Goal: Task Accomplishment & Management: Manage account settings

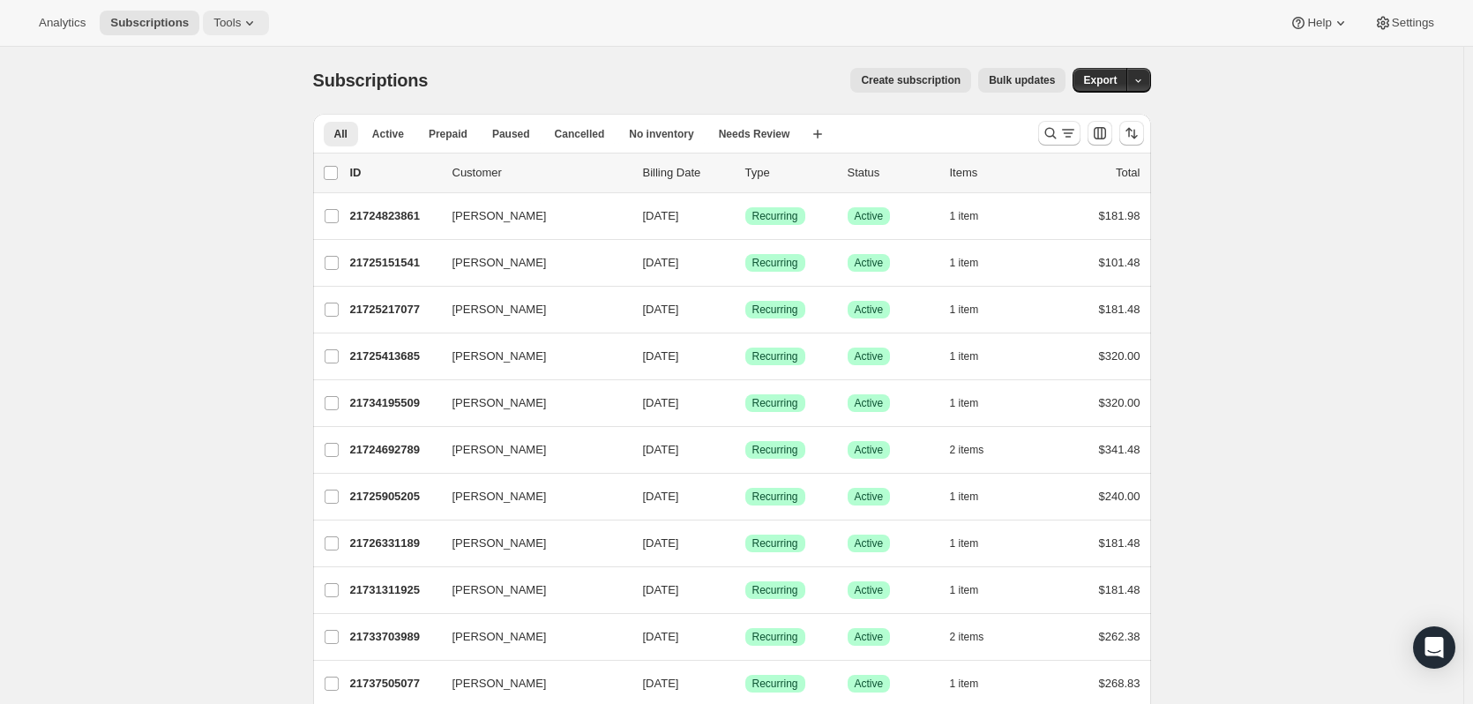
click at [213, 18] on span "Tools" at bounding box center [226, 23] width 27 height 14
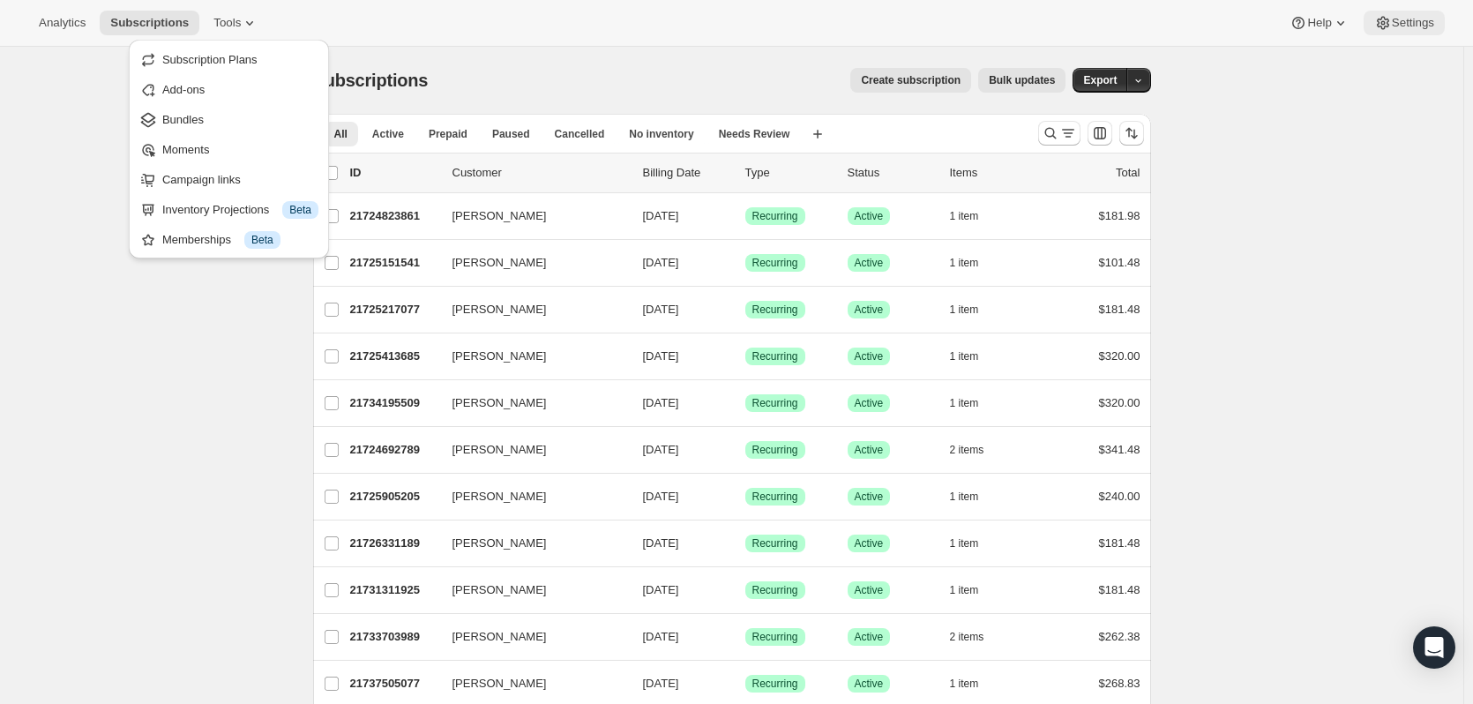
click at [1414, 20] on span "Settings" at bounding box center [1412, 23] width 42 height 14
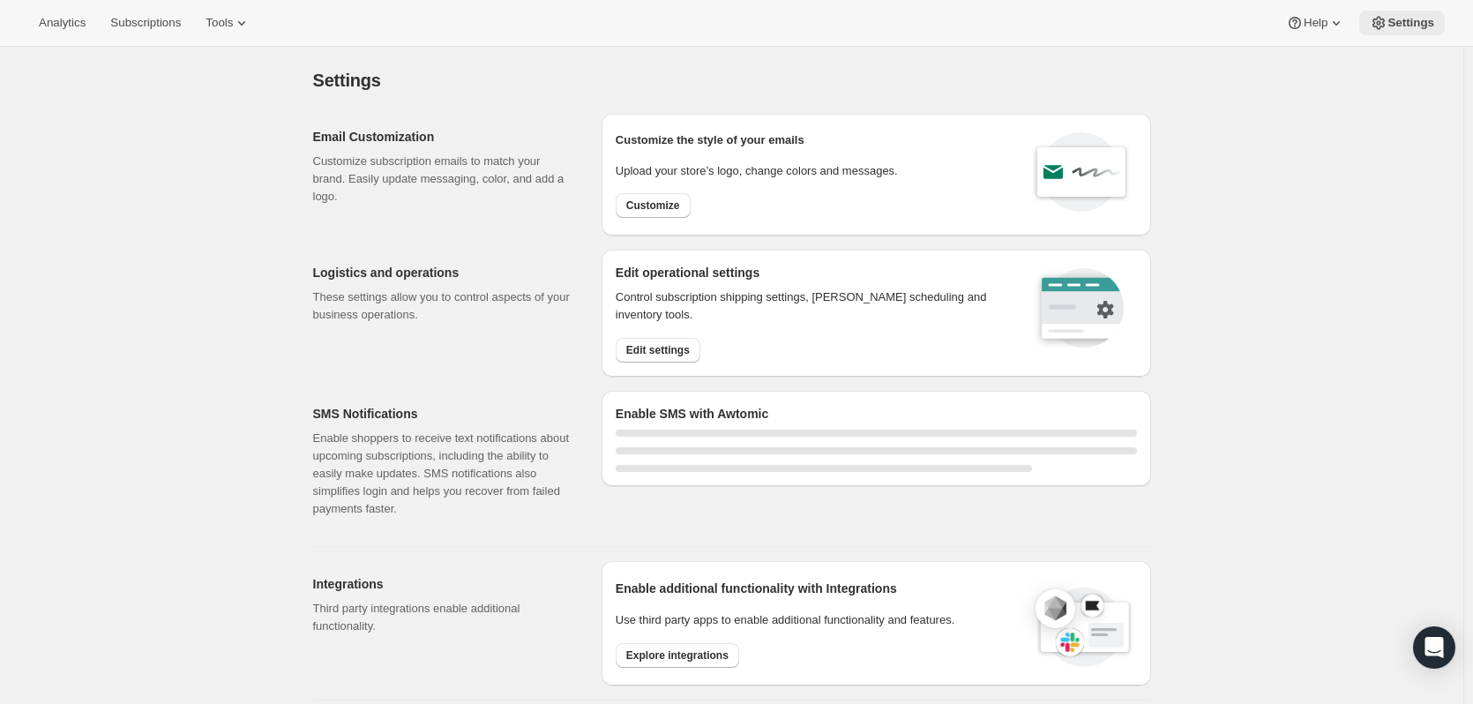
select select "22:00"
select select "09:00"
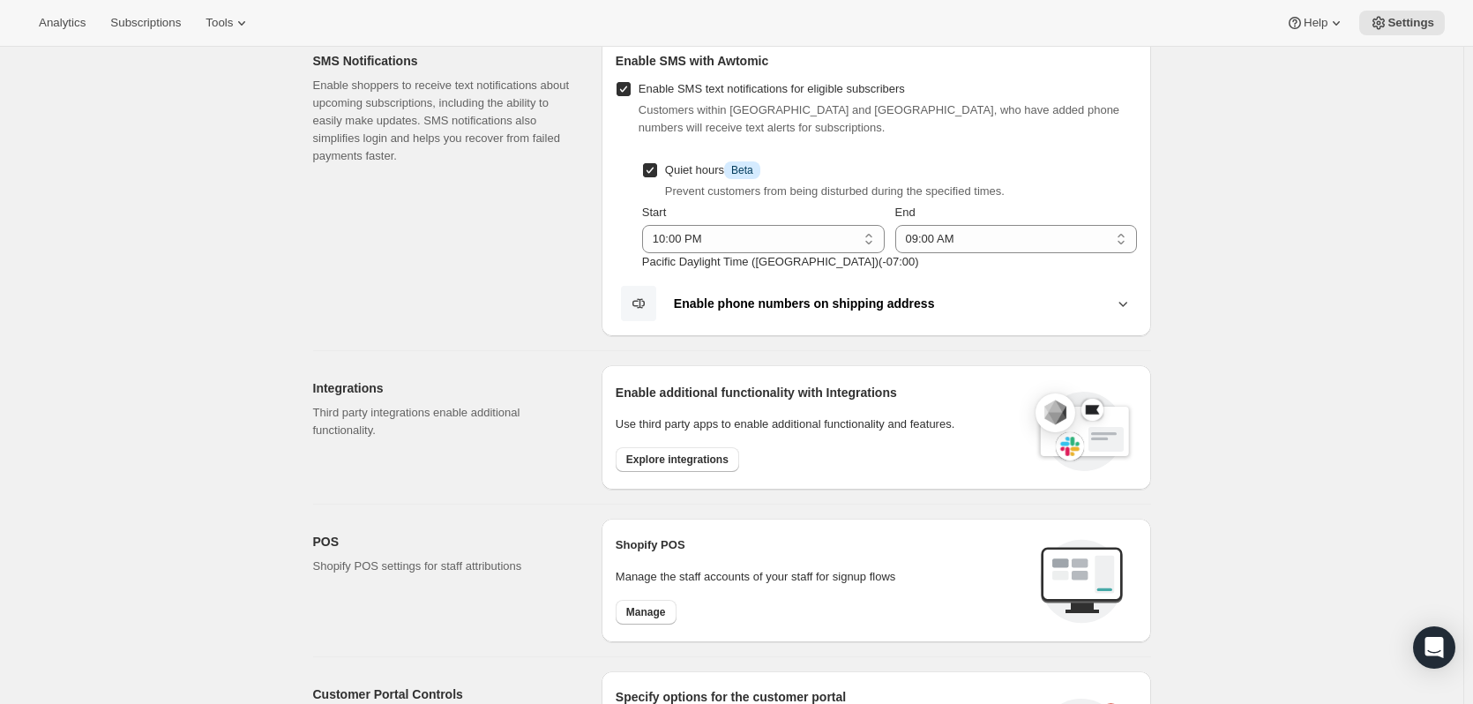
scroll to position [441, 0]
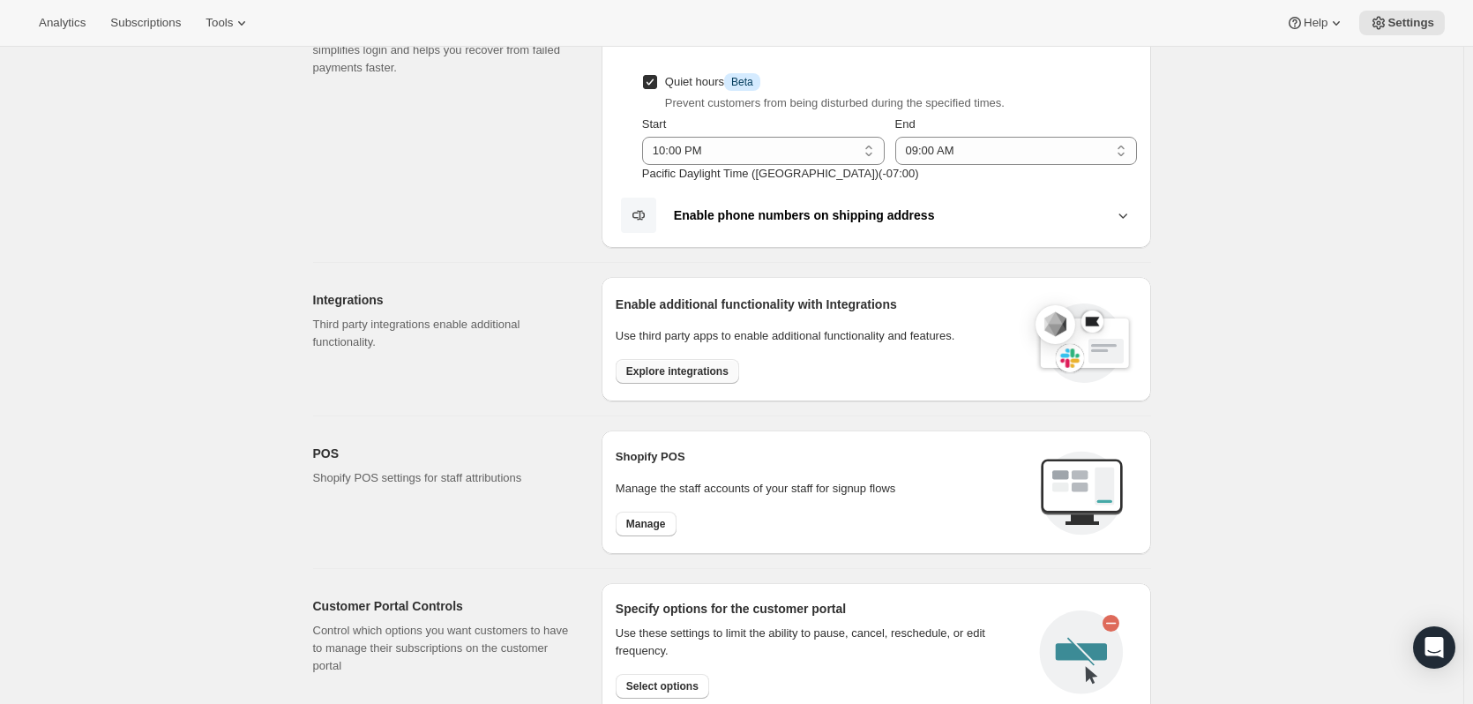
click at [685, 375] on span "Explore integrations" at bounding box center [677, 371] width 102 height 14
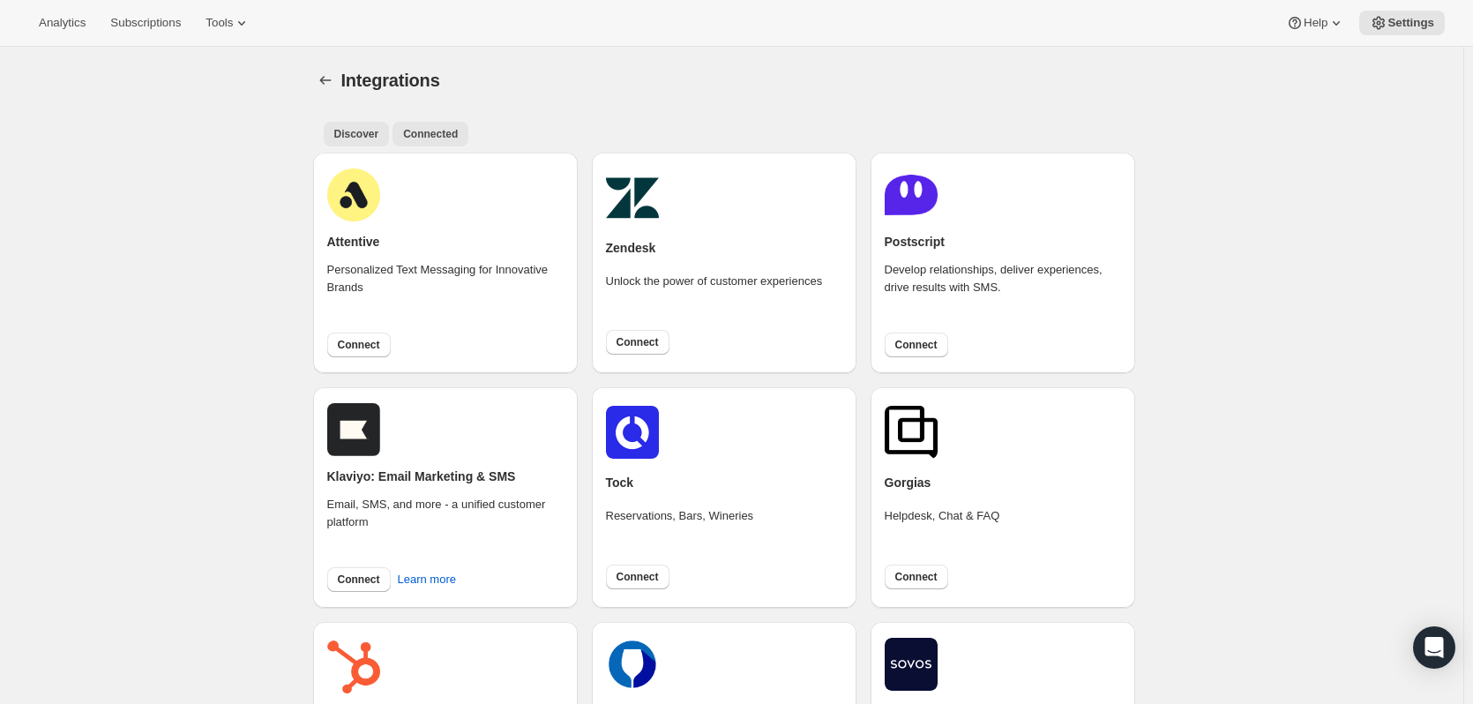
click at [433, 135] on span "Connected" at bounding box center [430, 134] width 55 height 14
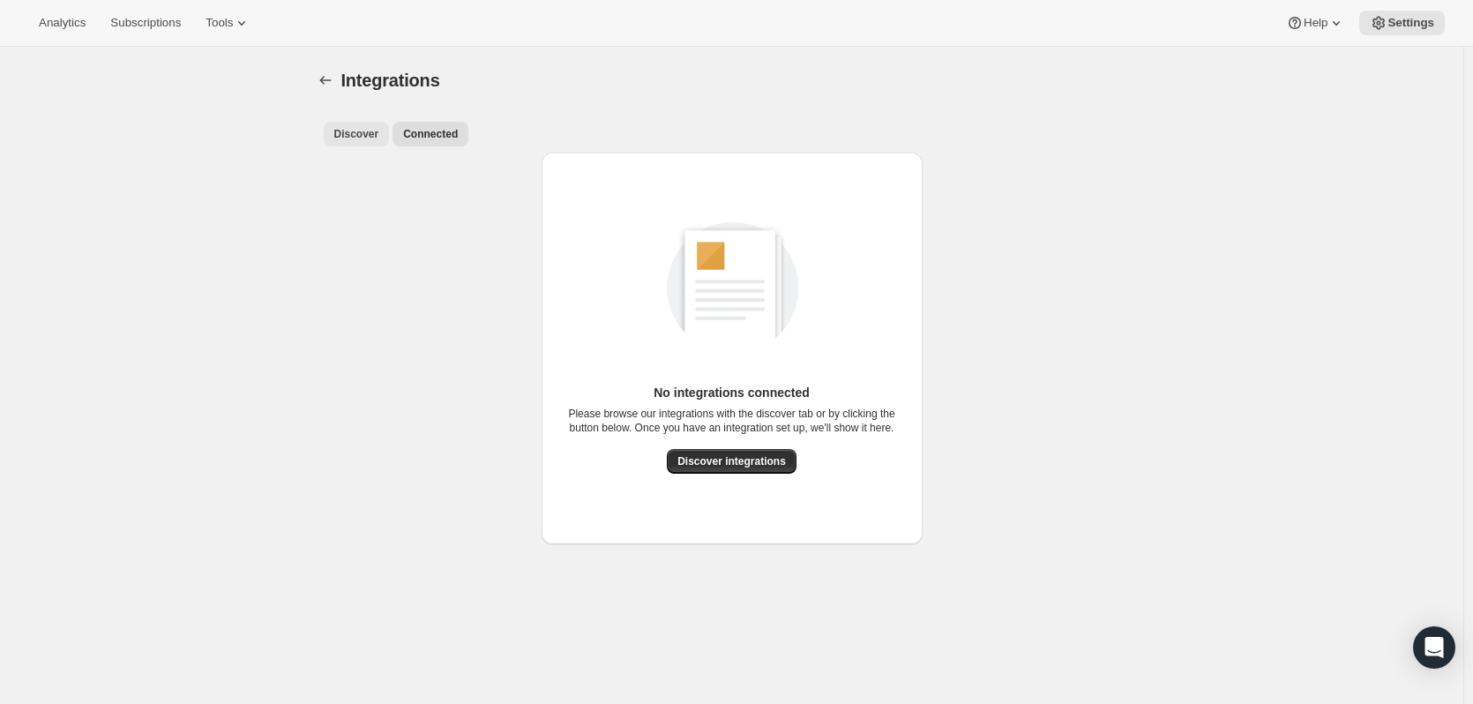
click at [369, 131] on span "Discover" at bounding box center [356, 134] width 45 height 14
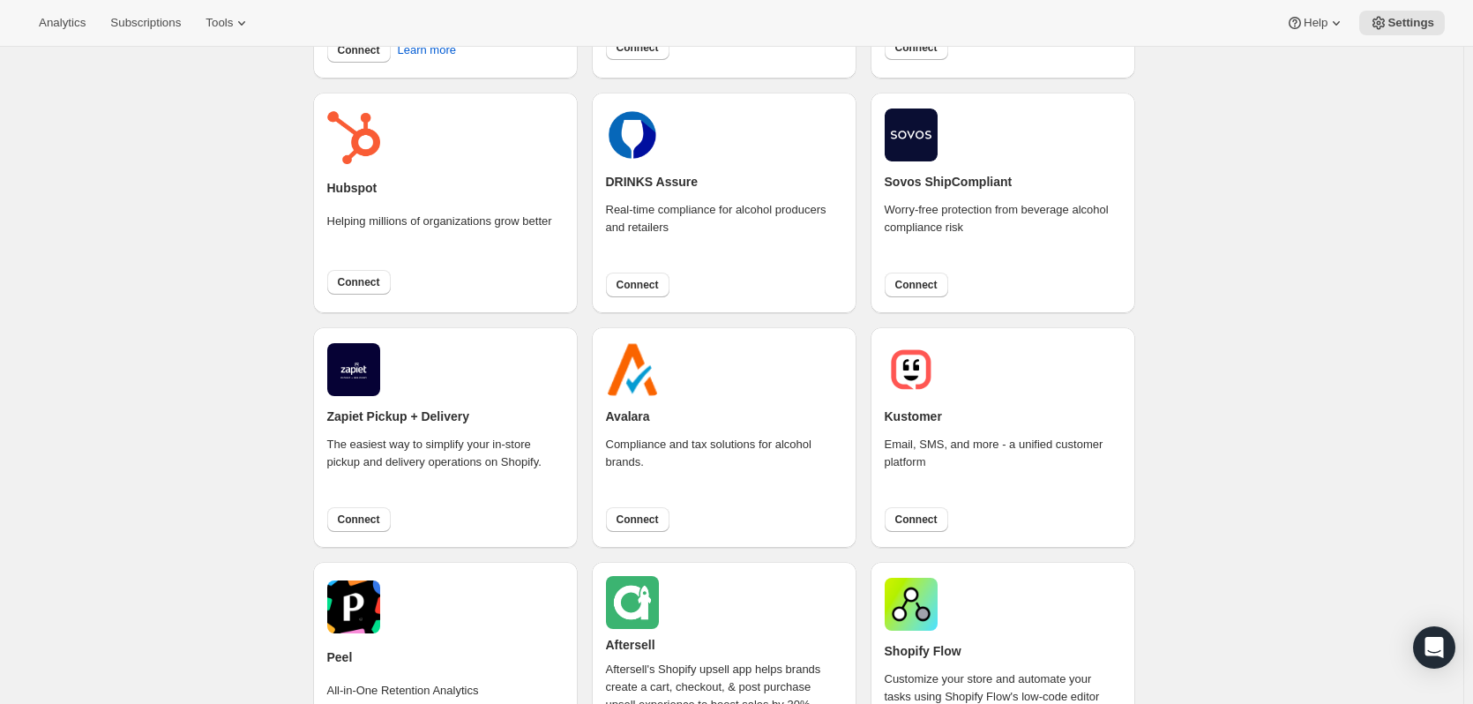
scroll to position [617, 0]
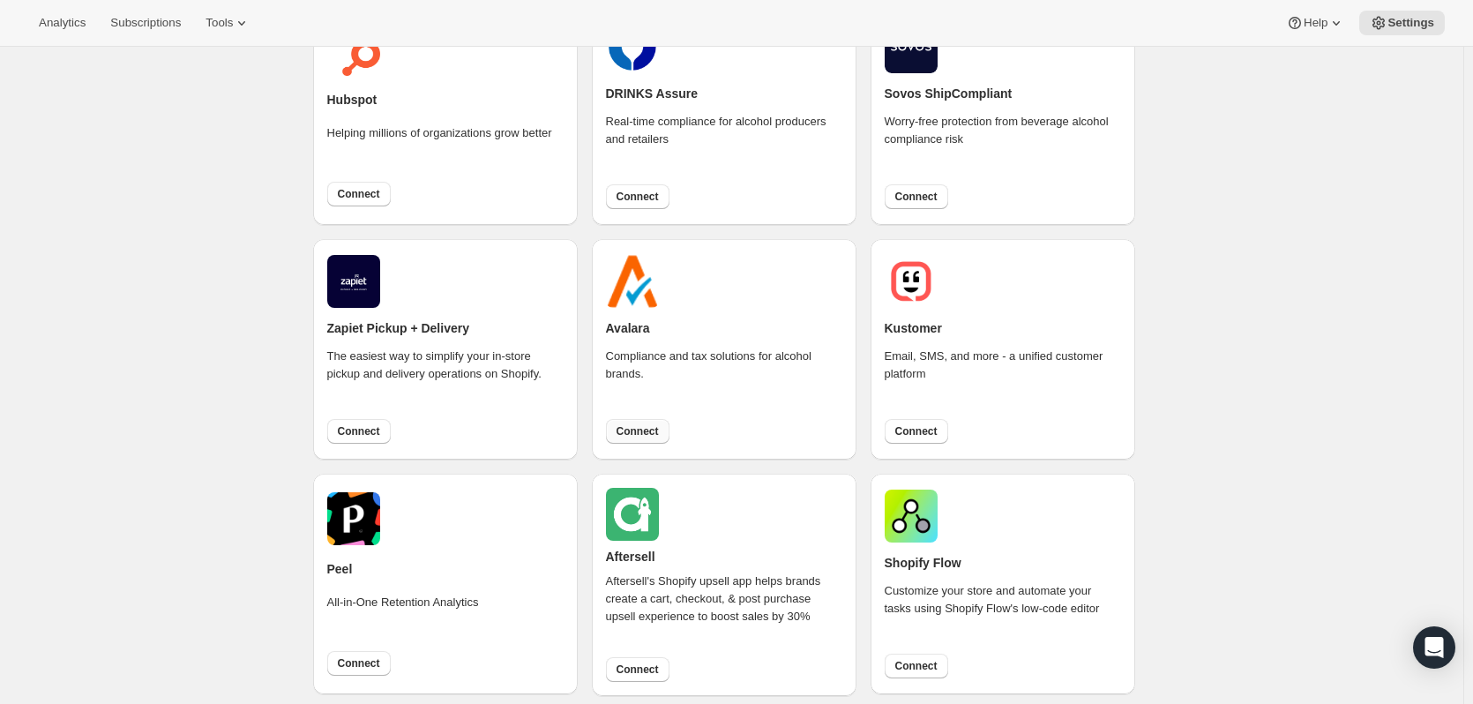
click at [625, 431] on span "Connect" at bounding box center [637, 431] width 42 height 14
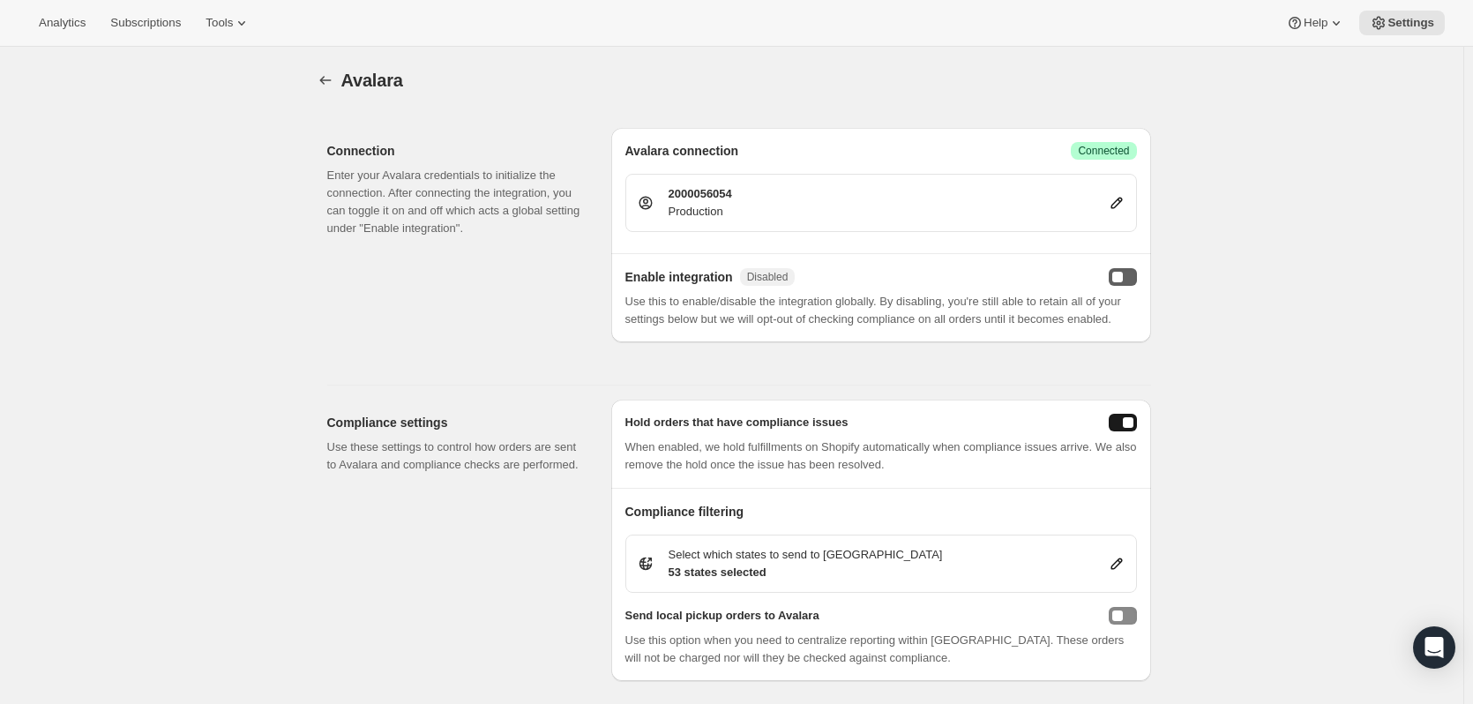
click at [1129, 275] on button "enabled" at bounding box center [1122, 277] width 28 height 18
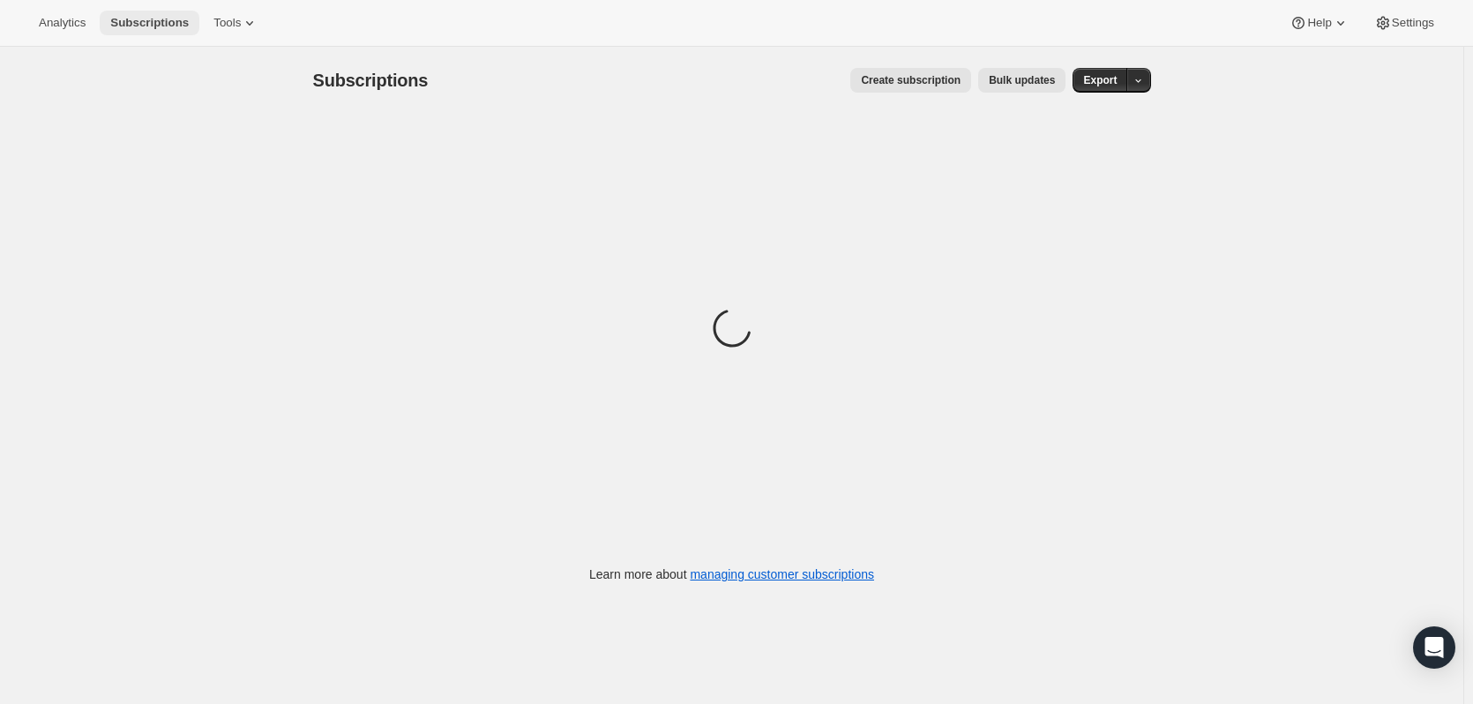
click at [138, 23] on span "Subscriptions" at bounding box center [149, 23] width 78 height 14
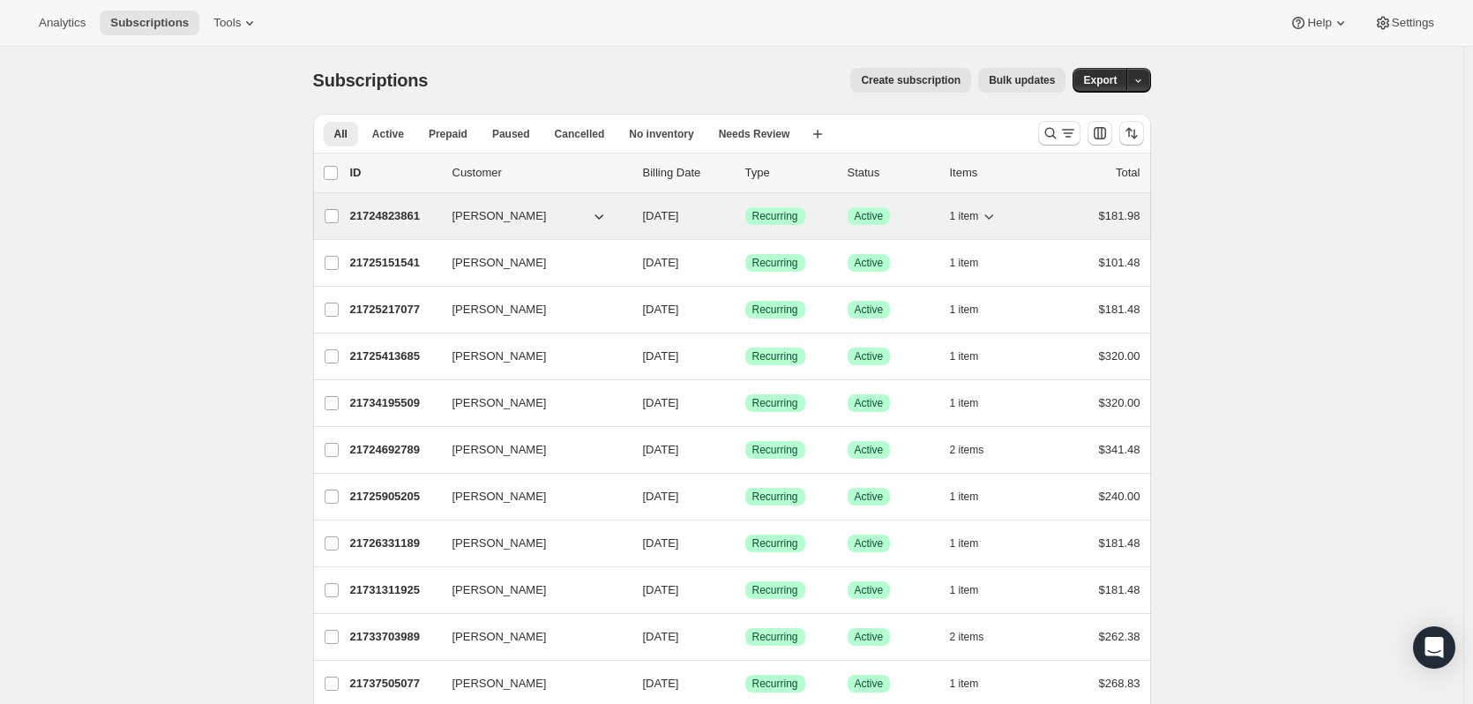
click at [393, 210] on p "21724823861" at bounding box center [394, 216] width 88 height 18
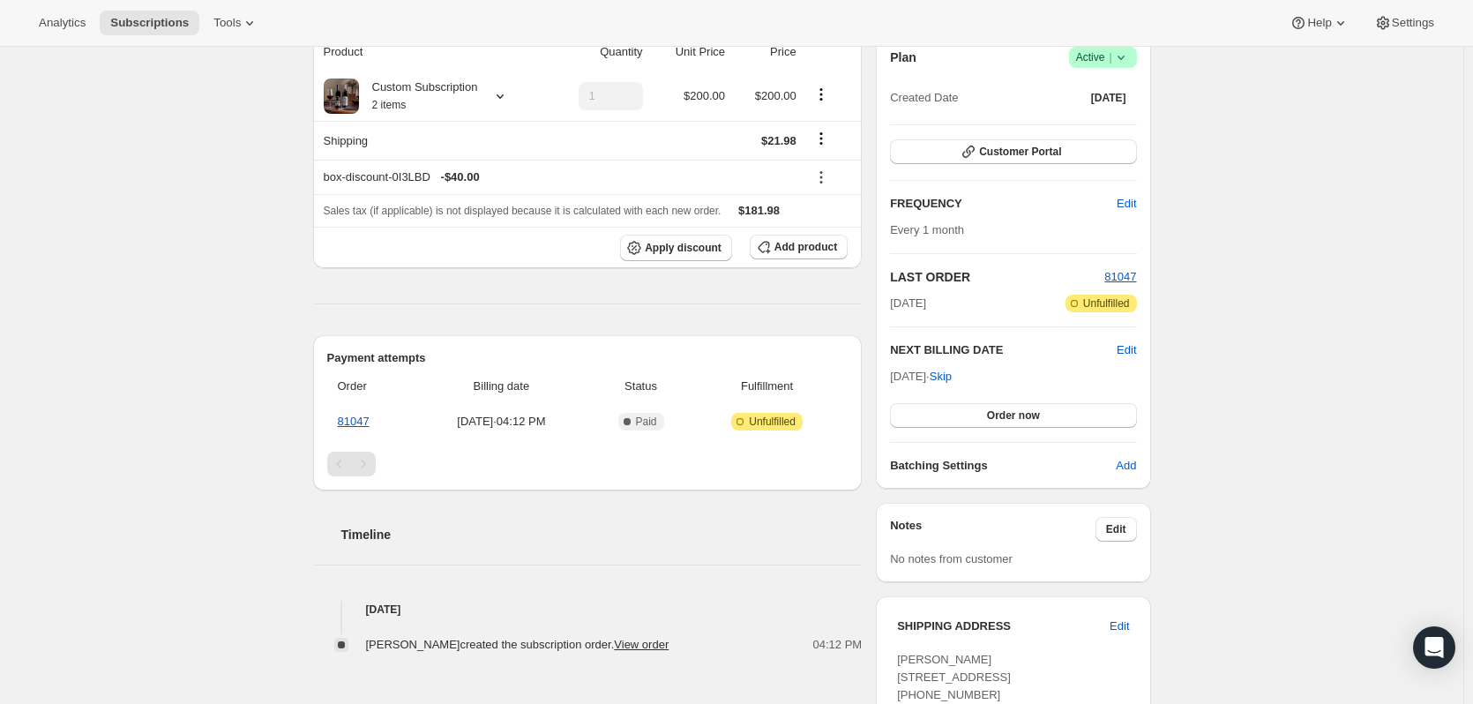
scroll to position [88, 0]
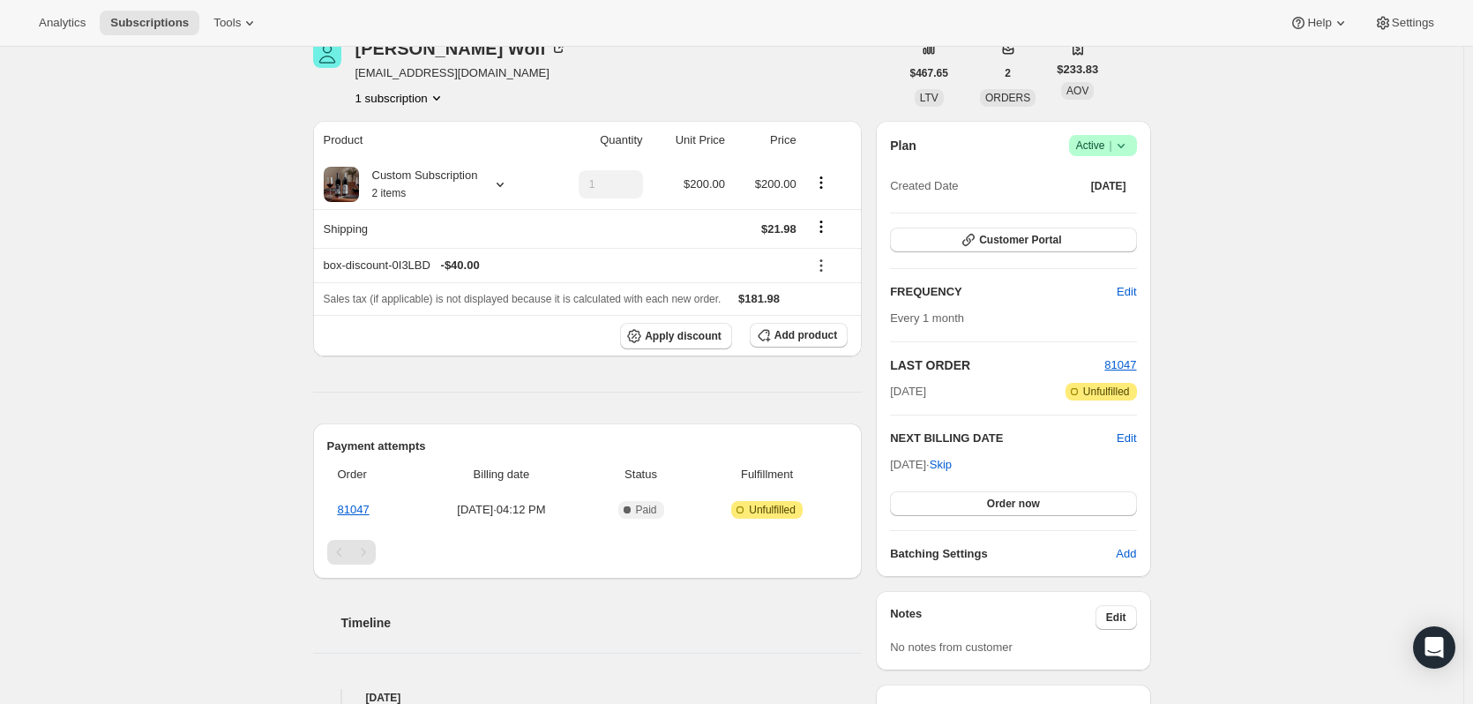
click at [1130, 145] on icon at bounding box center [1121, 146] width 18 height 18
click at [1132, 290] on span "Edit" at bounding box center [1125, 292] width 19 height 18
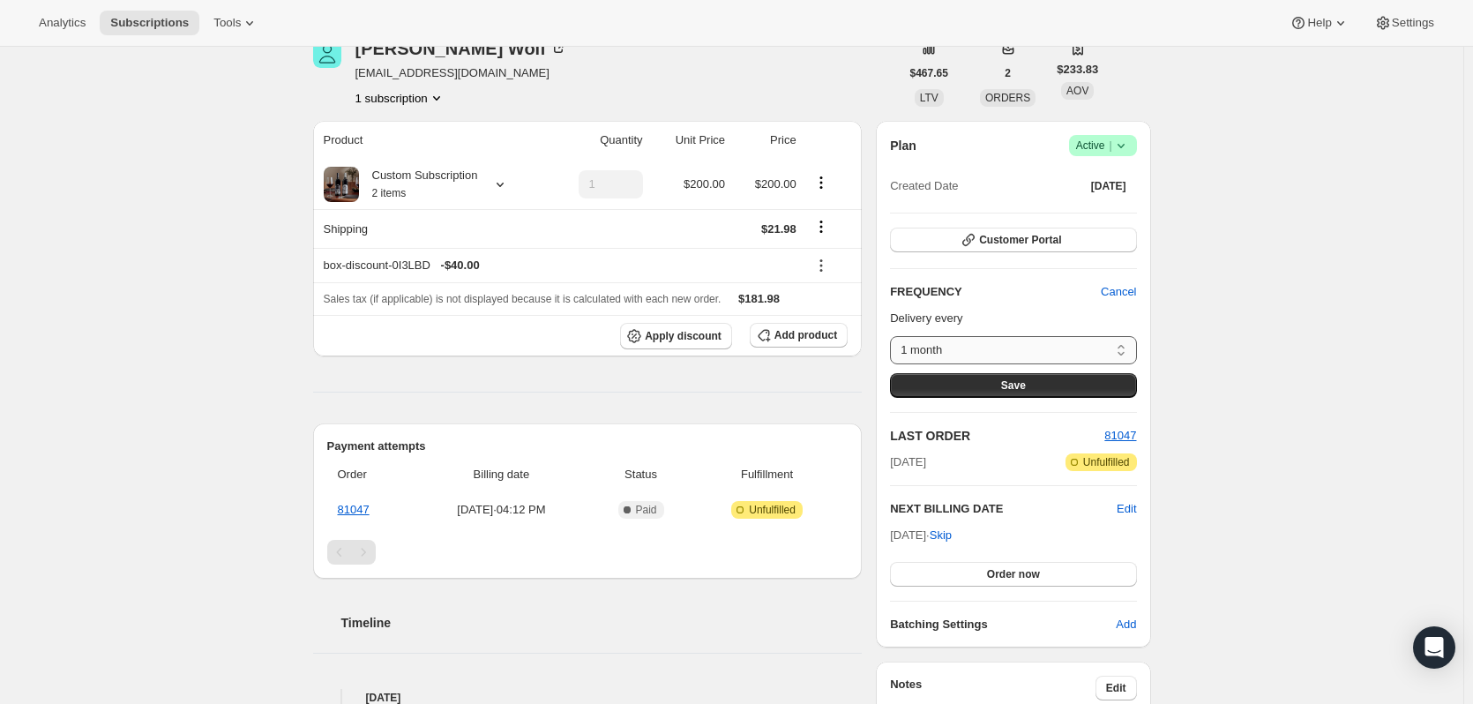
click at [1123, 352] on select "1 month 2 Months 3 Months Custom..." at bounding box center [1013, 350] width 246 height 28
click at [1131, 287] on span "Cancel" at bounding box center [1117, 292] width 35 height 18
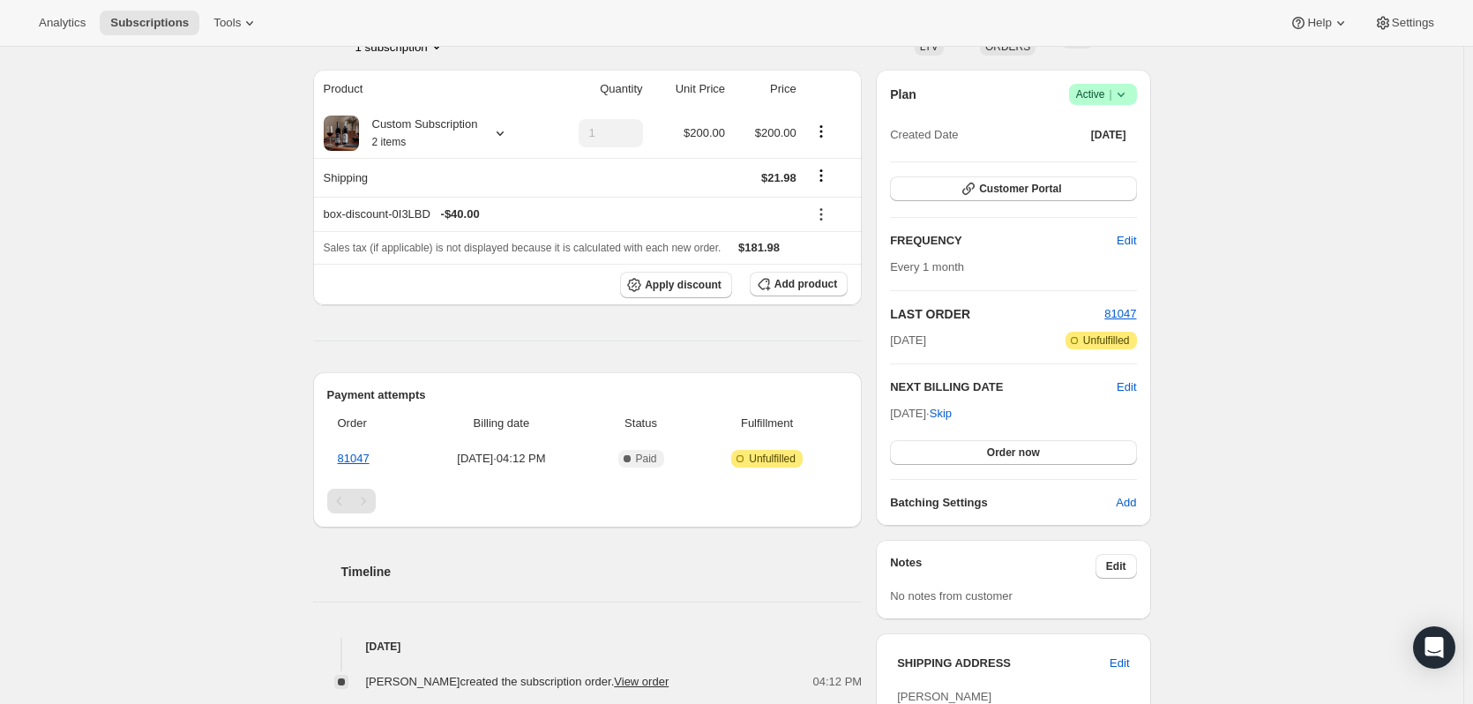
scroll to position [51, 0]
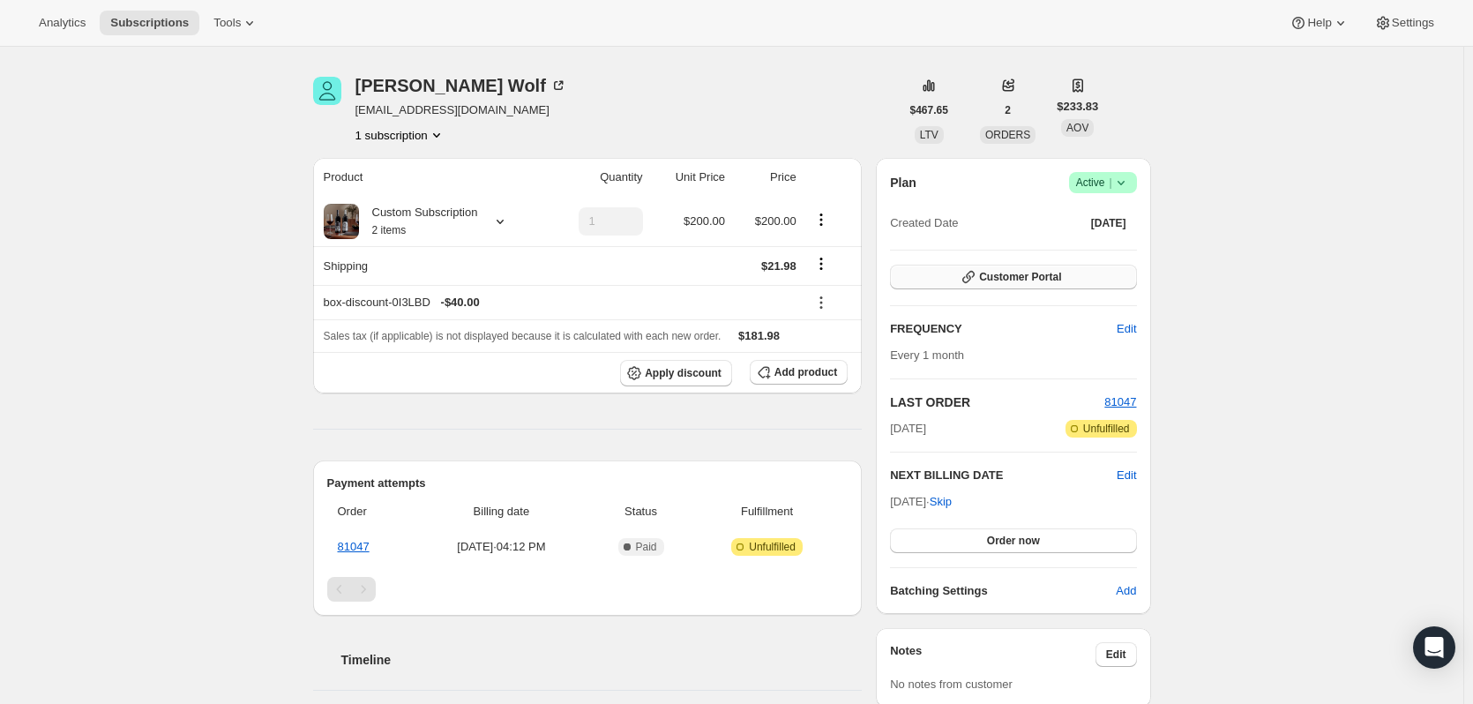
click at [1027, 269] on button "Customer Portal" at bounding box center [1013, 277] width 246 height 25
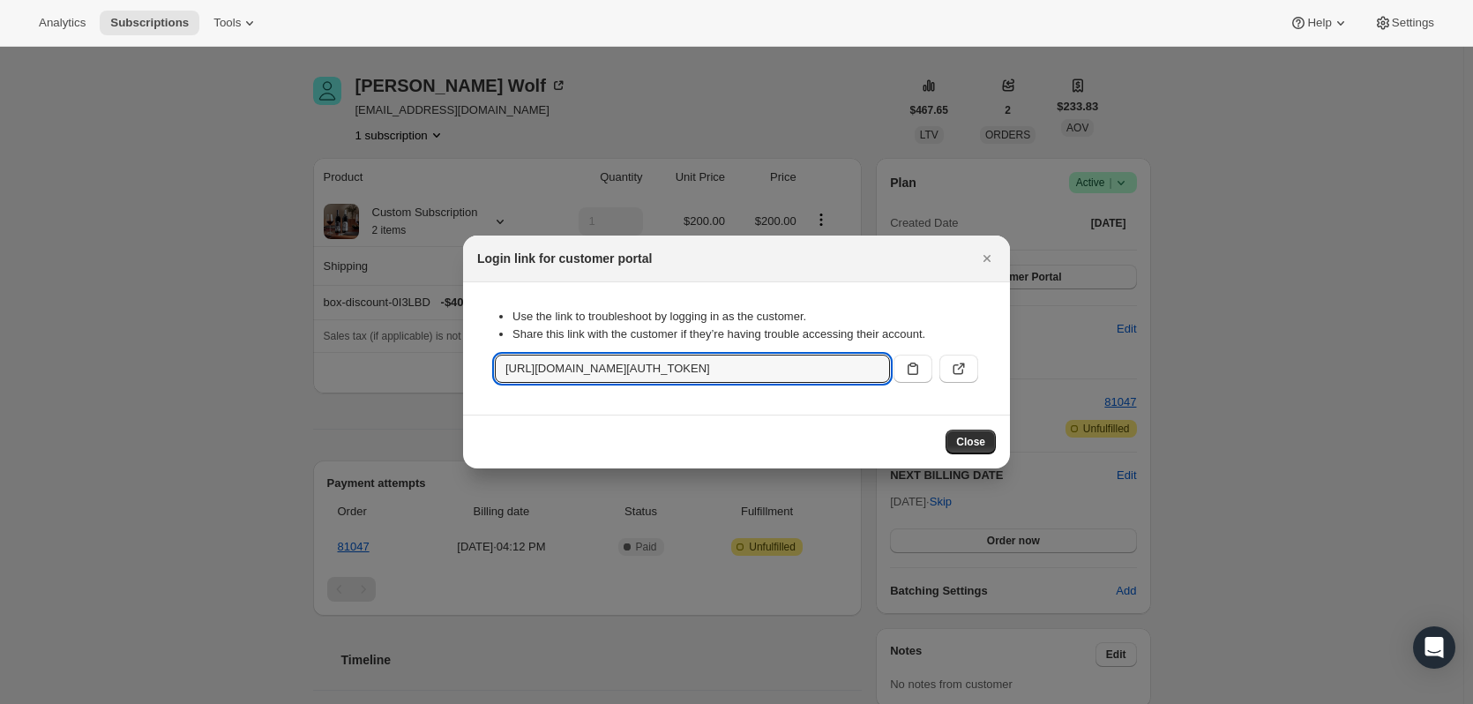
scroll to position [0, 1875]
drag, startPoint x: 500, startPoint y: 369, endPoint x: 1139, endPoint y: 379, distance: 639.4
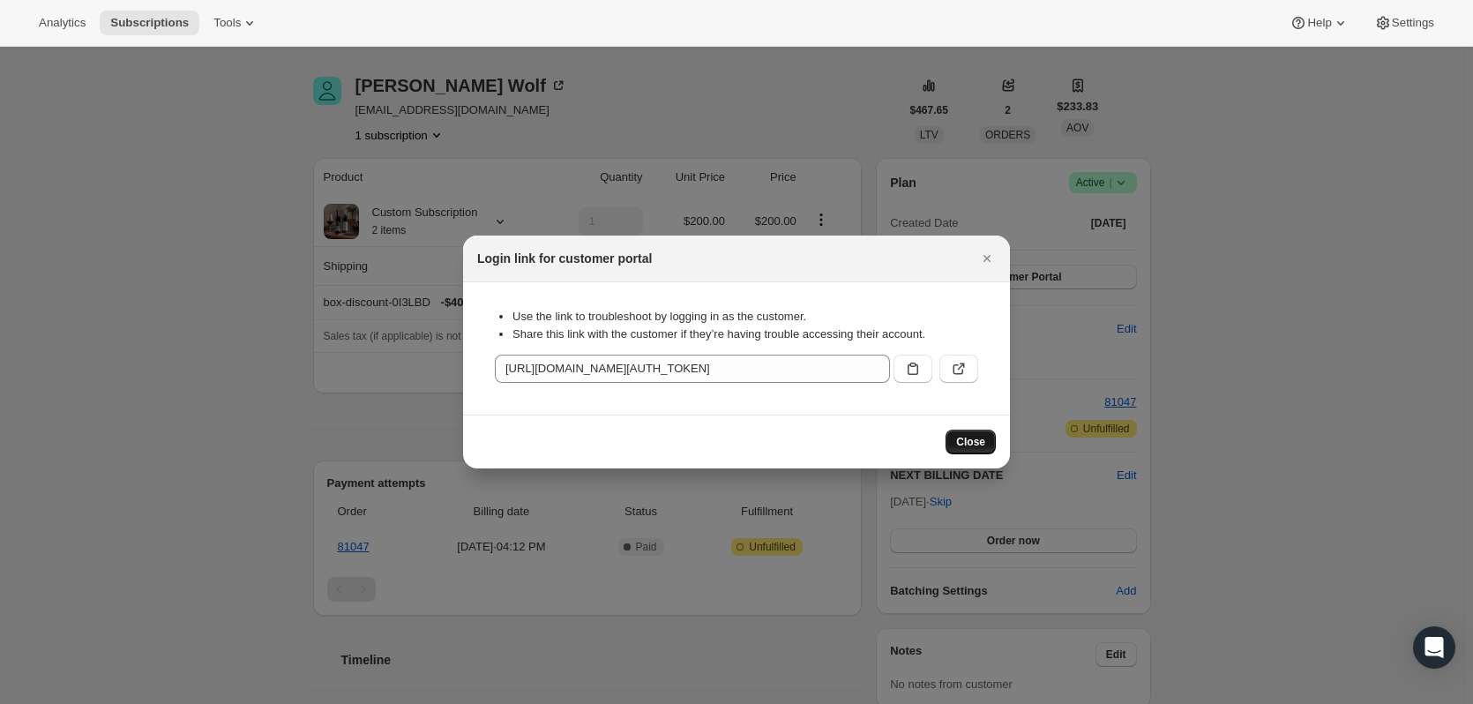
scroll to position [0, 0]
click at [953, 442] on button "Close" at bounding box center [970, 441] width 50 height 25
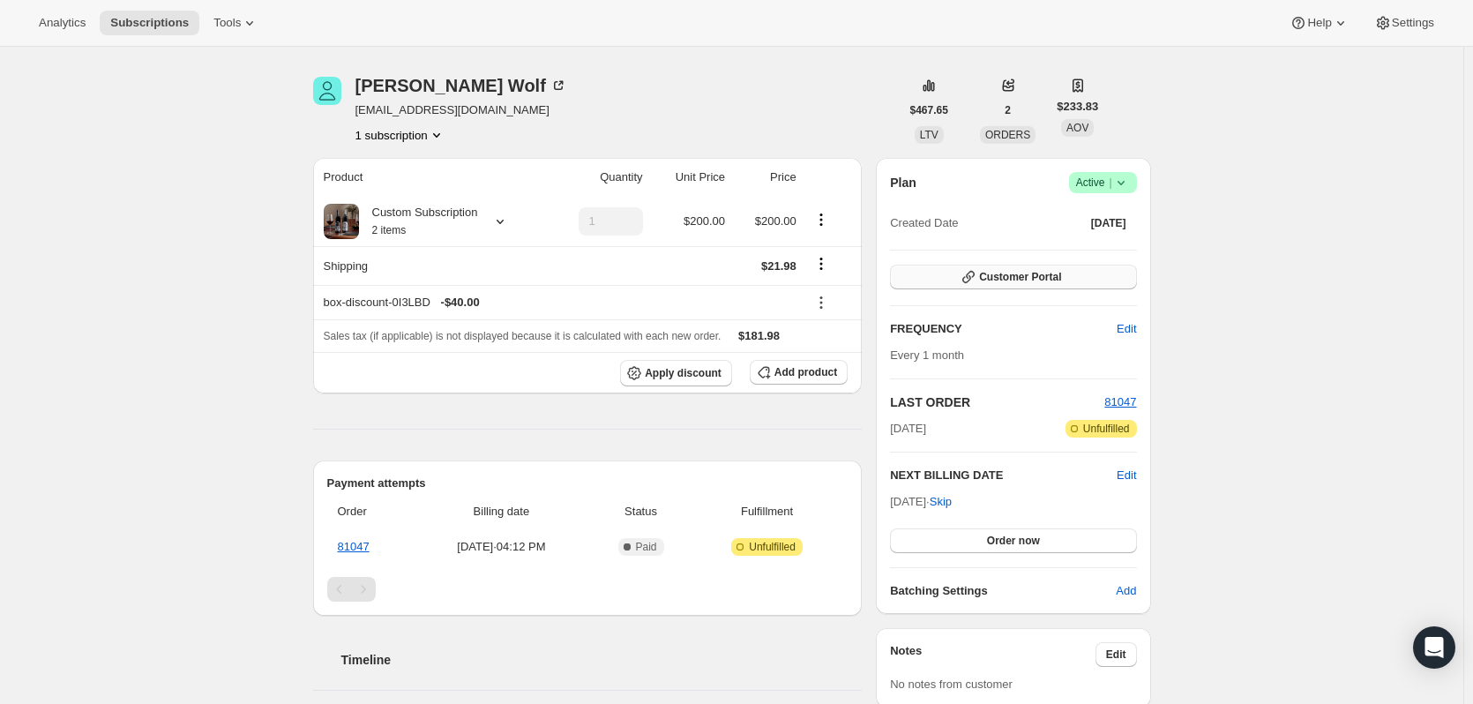
click at [1010, 281] on span "Customer Portal" at bounding box center [1020, 277] width 82 height 14
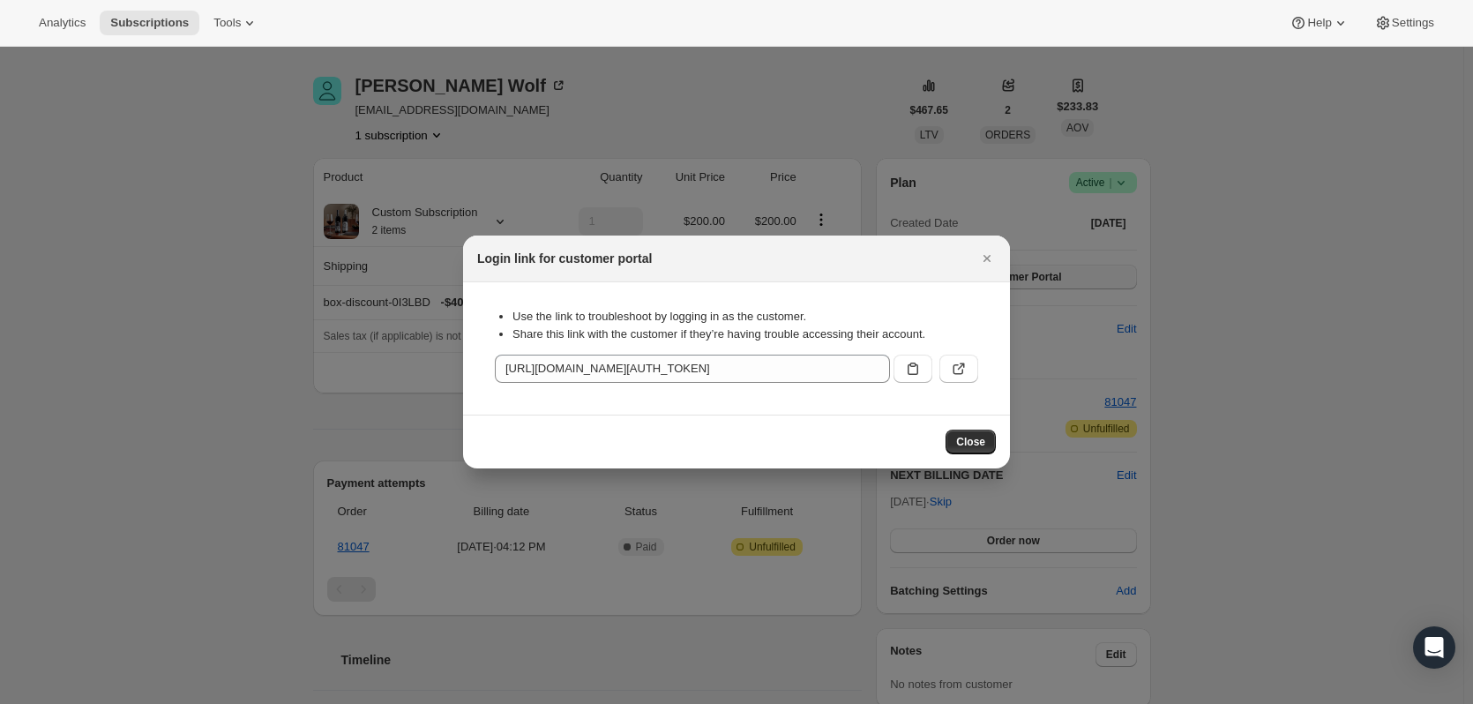
scroll to position [0, 0]
click at [974, 444] on span "Close" at bounding box center [970, 442] width 29 height 14
